Goal: Task Accomplishment & Management: Use online tool/utility

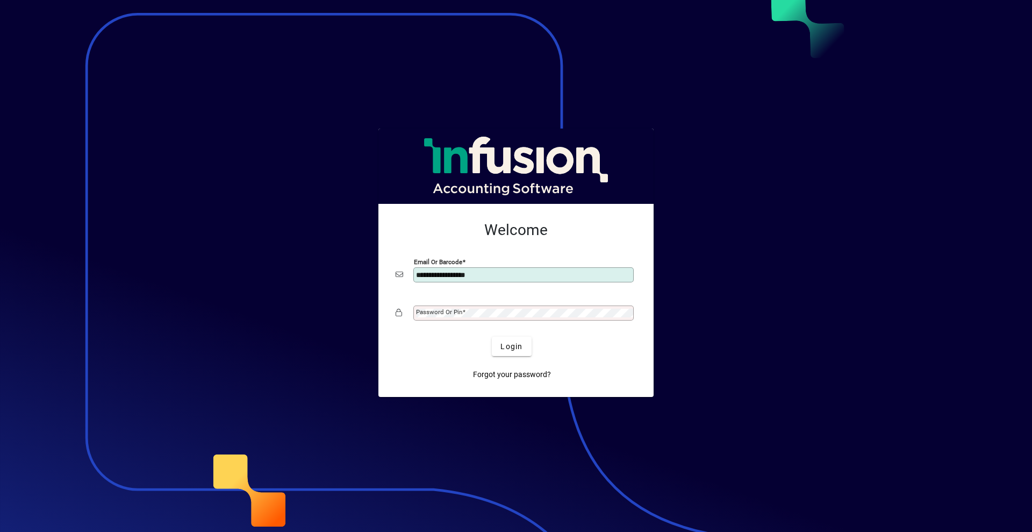
type input "**********"
click at [509, 348] on span "Login" at bounding box center [512, 346] width 22 height 11
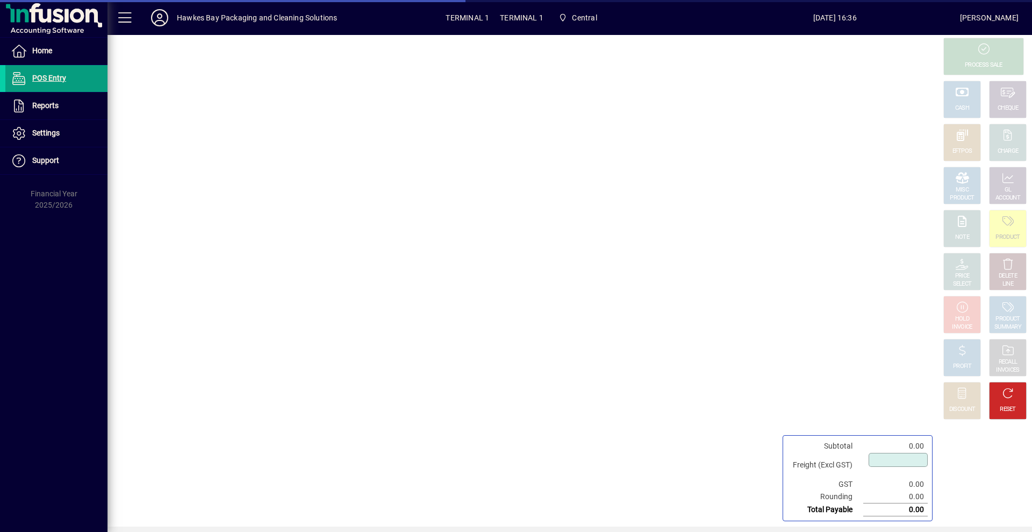
type input "****"
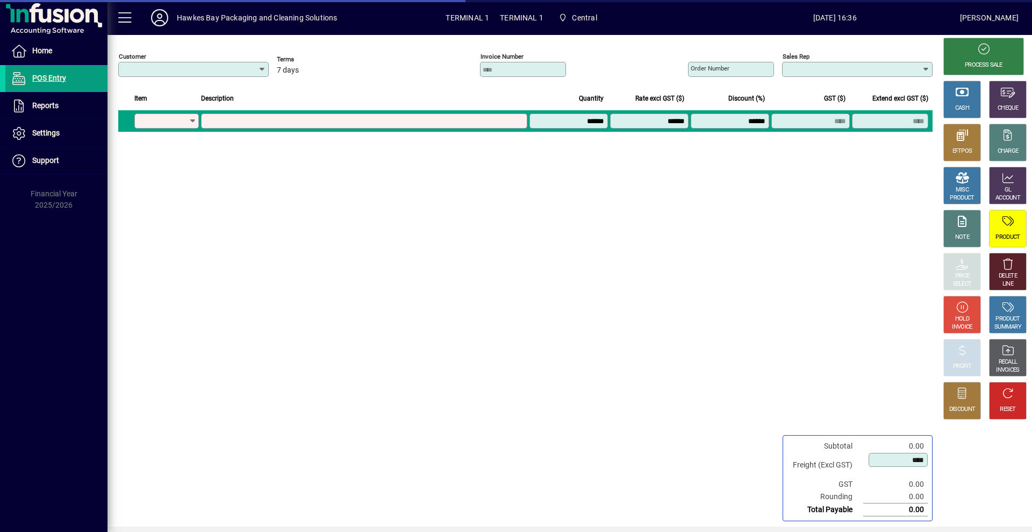
type input "**********"
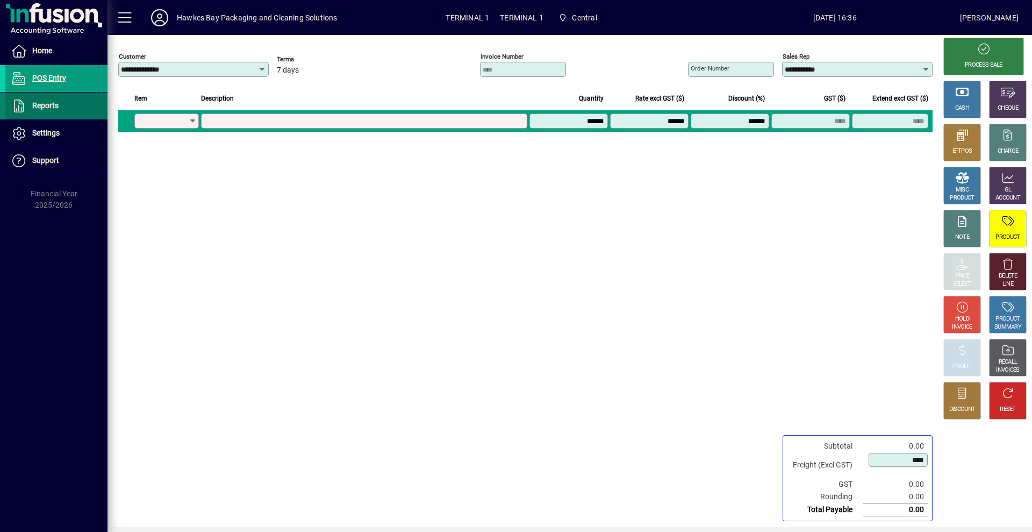
click at [45, 101] on span "Reports" at bounding box center [45, 105] width 26 height 9
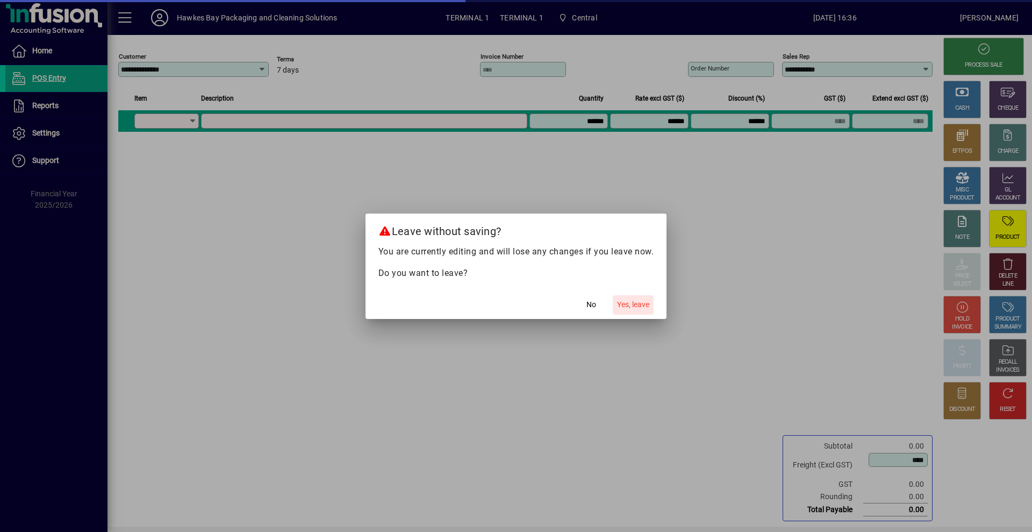
click at [625, 307] on span "Yes, leave" at bounding box center [633, 304] width 32 height 11
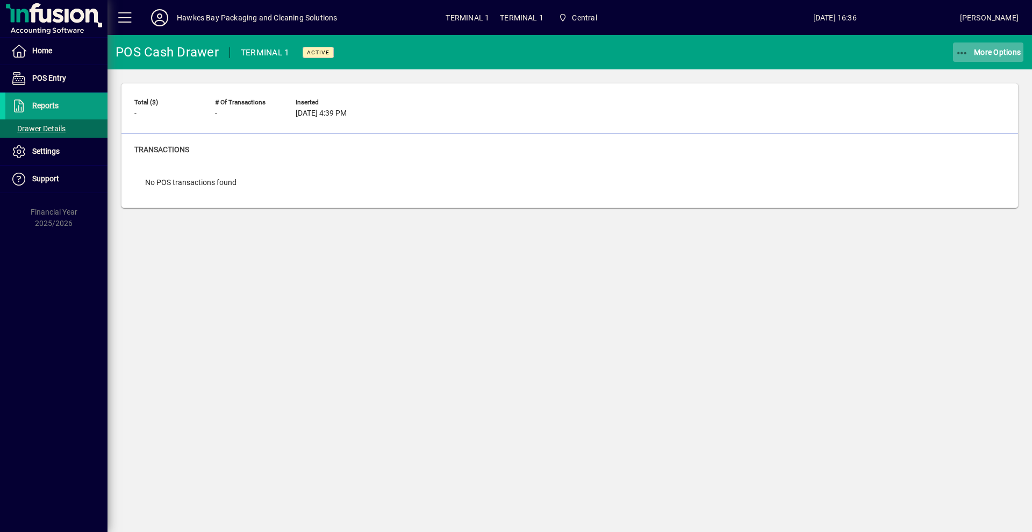
click at [981, 53] on span "More Options" at bounding box center [989, 52] width 66 height 9
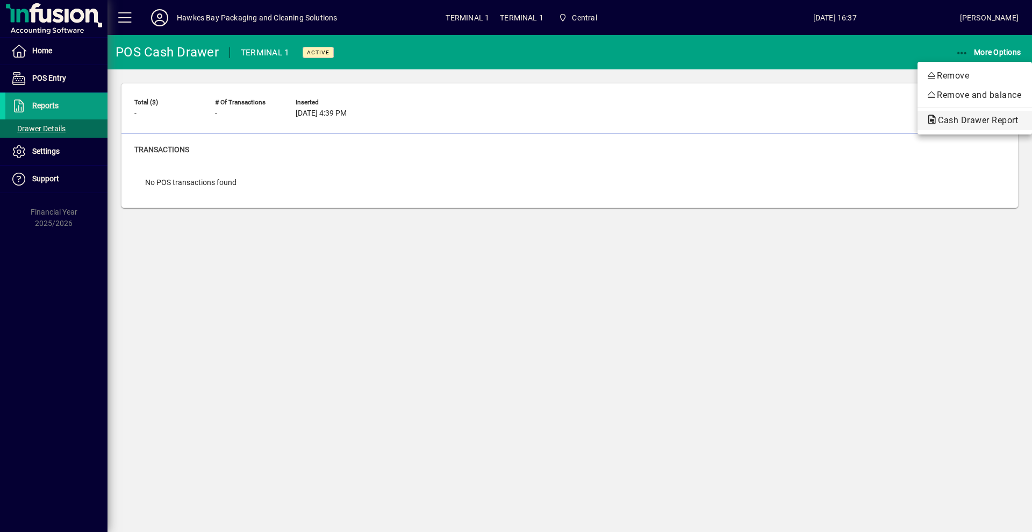
click at [954, 122] on span "Cash Drawer Report" at bounding box center [974, 120] width 97 height 10
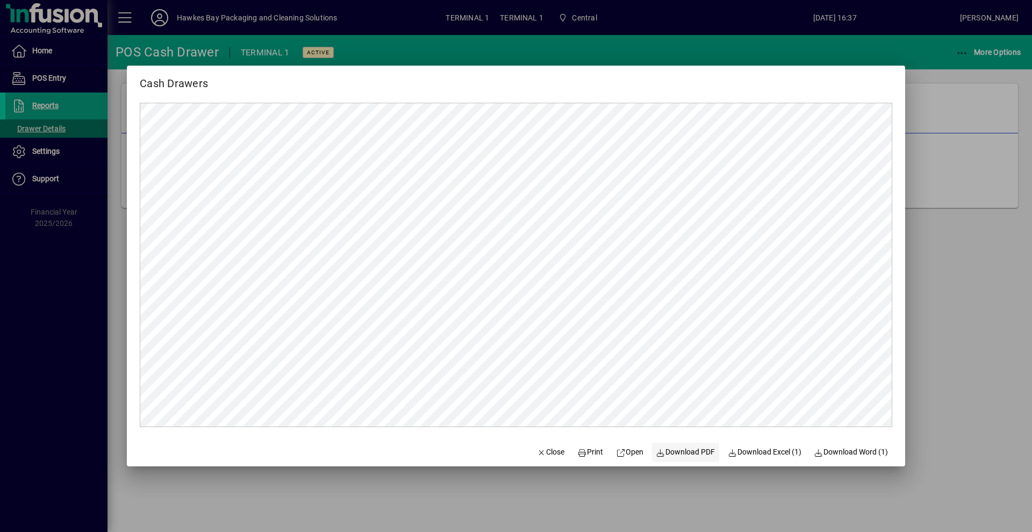
click at [677, 453] on span "Download PDF" at bounding box center [685, 451] width 59 height 11
click at [577, 454] on icon at bounding box center [582, 453] width 10 height 8
click at [537, 455] on icon "button" at bounding box center [542, 453] width 10 height 8
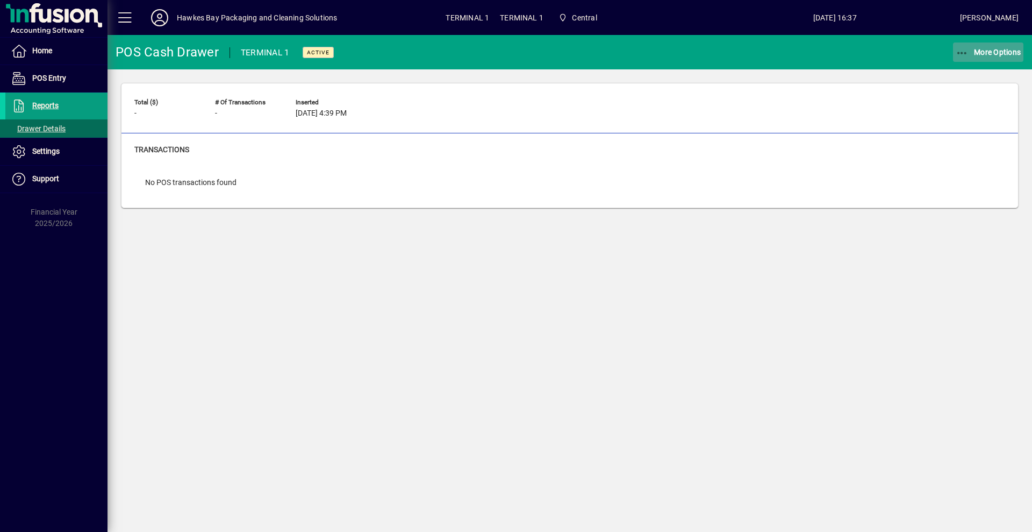
click at [983, 52] on span "More Options" at bounding box center [989, 52] width 66 height 9
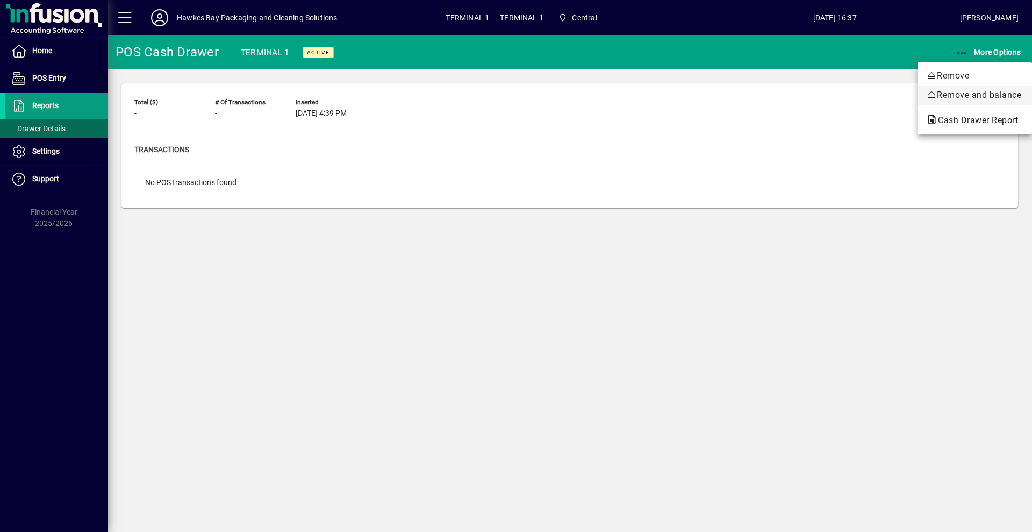
click at [972, 92] on span "Remove and balance" at bounding box center [974, 95] width 97 height 13
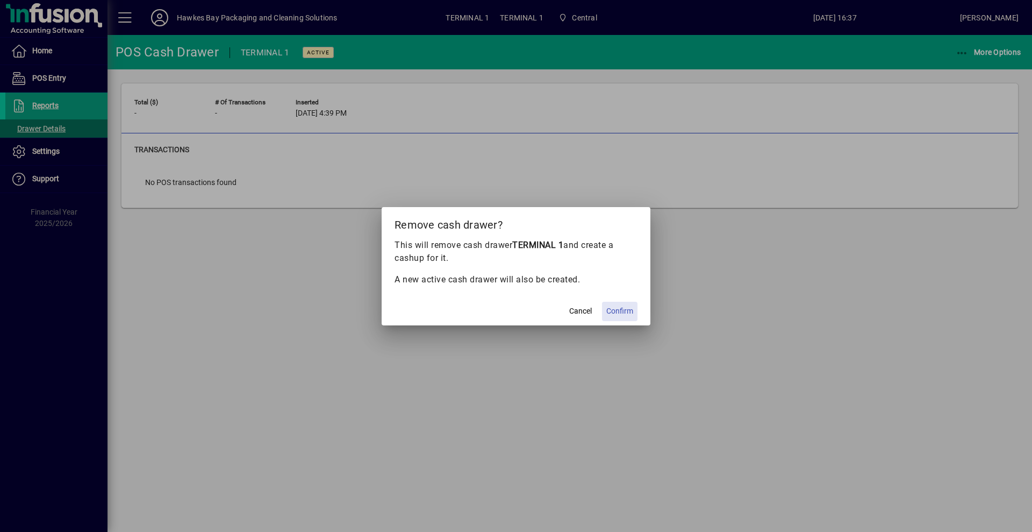
click at [608, 312] on button "Confirm" at bounding box center [619, 311] width 35 height 19
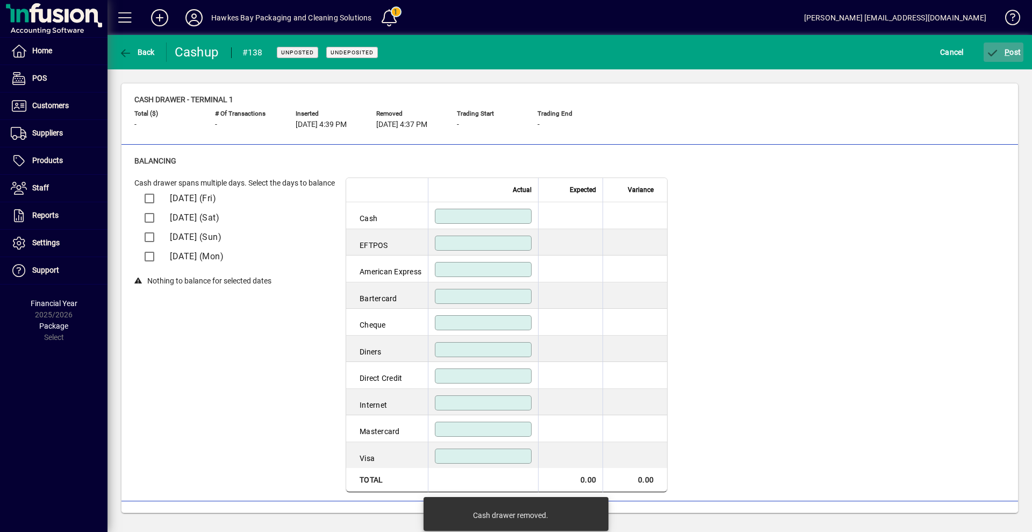
click at [1011, 48] on span "P ost" at bounding box center [1004, 52] width 35 height 9
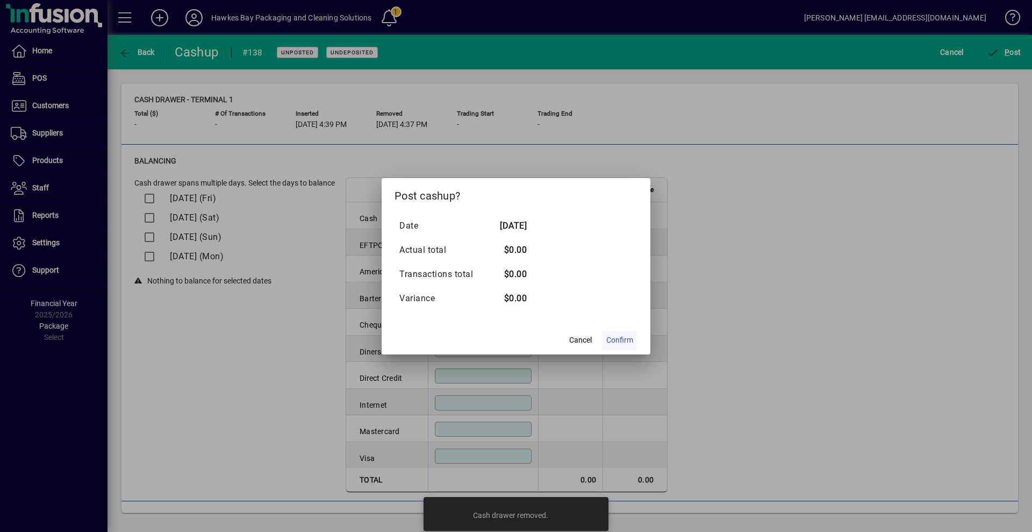
click at [613, 341] on span "Confirm" at bounding box center [619, 339] width 27 height 11
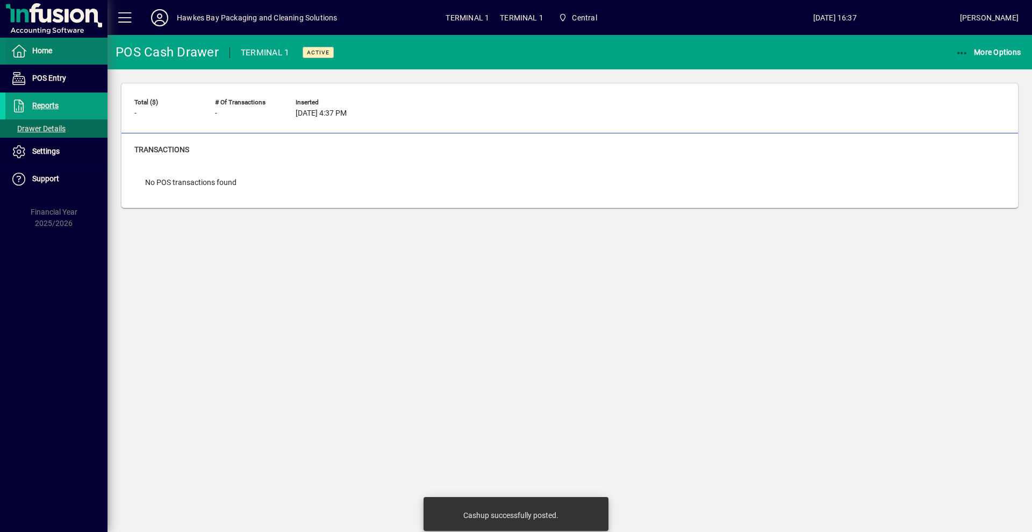
click at [47, 52] on span "Home" at bounding box center [42, 50] width 20 height 9
